Goal: Information Seeking & Learning: Learn about a topic

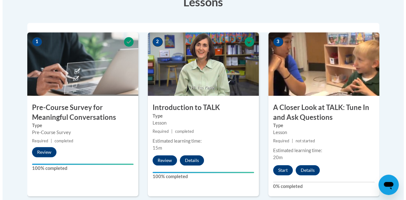
scroll to position [254, 0]
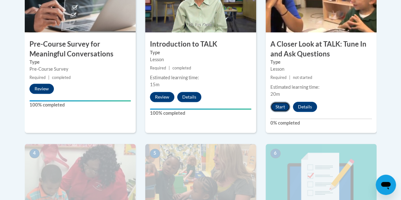
click at [282, 105] on button "Start" at bounding box center [280, 107] width 20 height 10
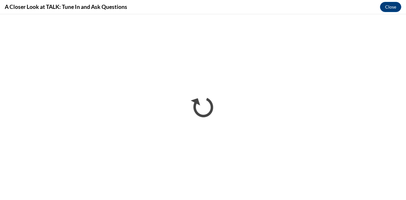
scroll to position [0, 0]
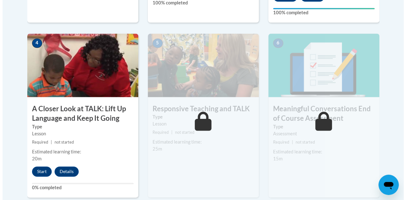
scroll to position [396, 0]
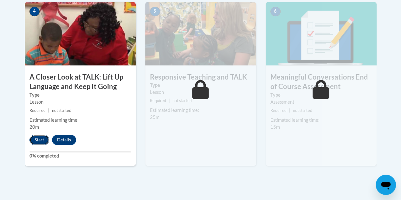
click at [42, 141] on button "Start" at bounding box center [39, 140] width 20 height 10
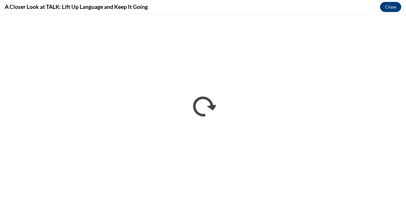
scroll to position [0, 0]
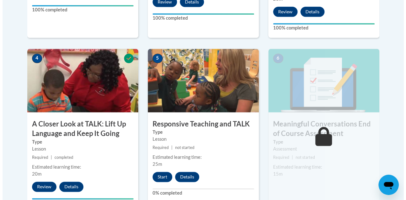
scroll to position [412, 0]
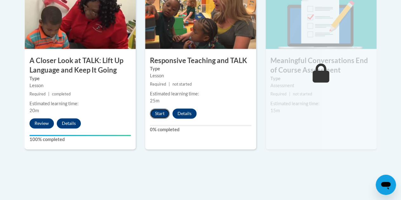
click at [165, 111] on button "Start" at bounding box center [160, 113] width 20 height 10
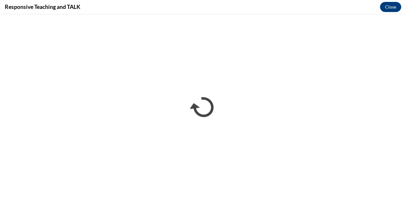
scroll to position [0, 0]
